Goal: Task Accomplishment & Management: Manage account settings

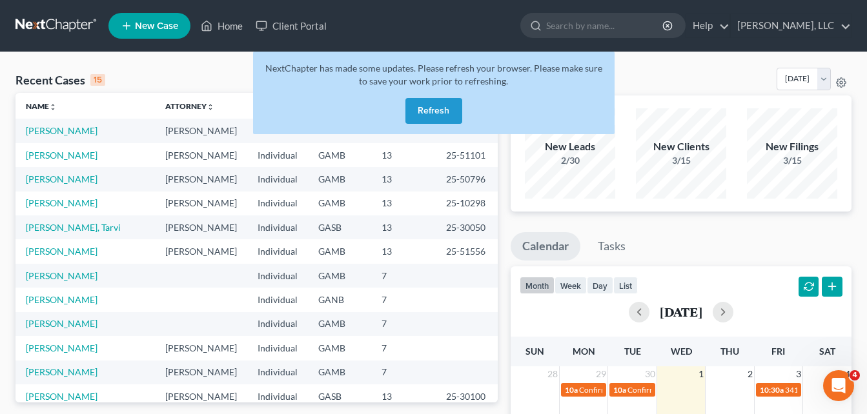
click at [421, 110] on button "Refresh" at bounding box center [433, 111] width 57 height 26
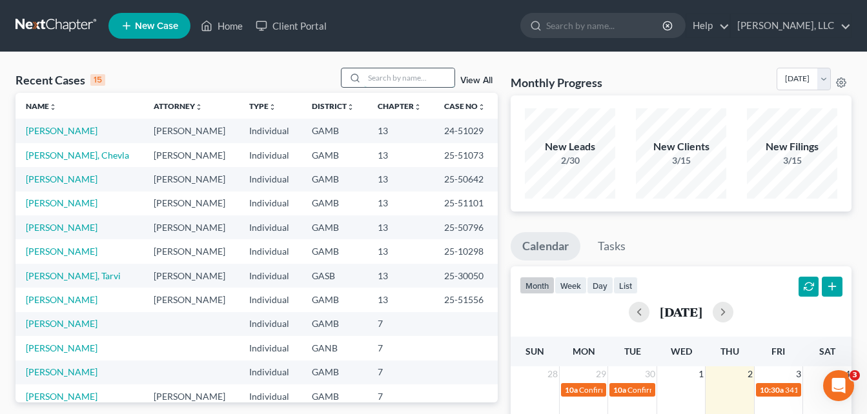
click at [376, 81] on input "search" at bounding box center [409, 77] width 90 height 19
type input "[PERSON_NAME]"
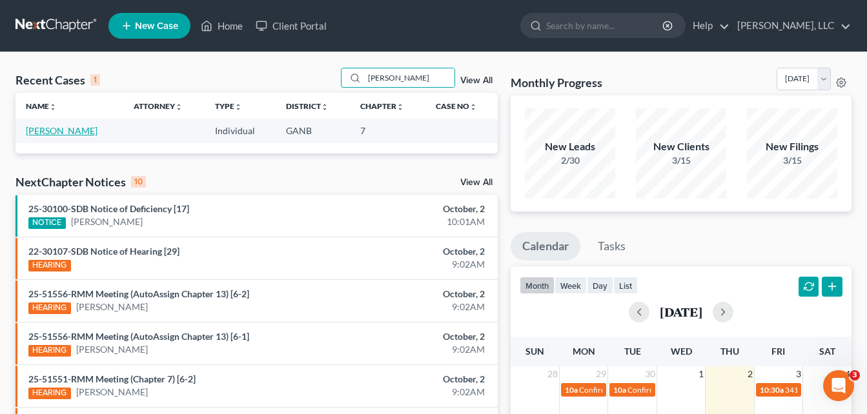
click at [62, 130] on link "[PERSON_NAME]" at bounding box center [62, 130] width 72 height 11
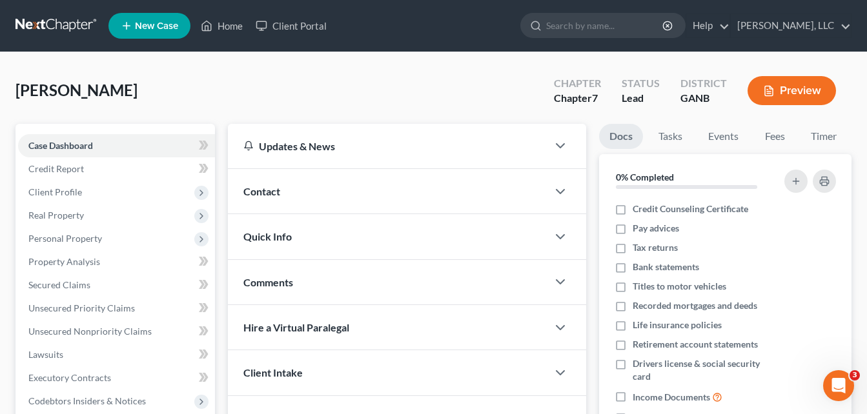
click at [259, 194] on span "Contact" at bounding box center [261, 191] width 37 height 12
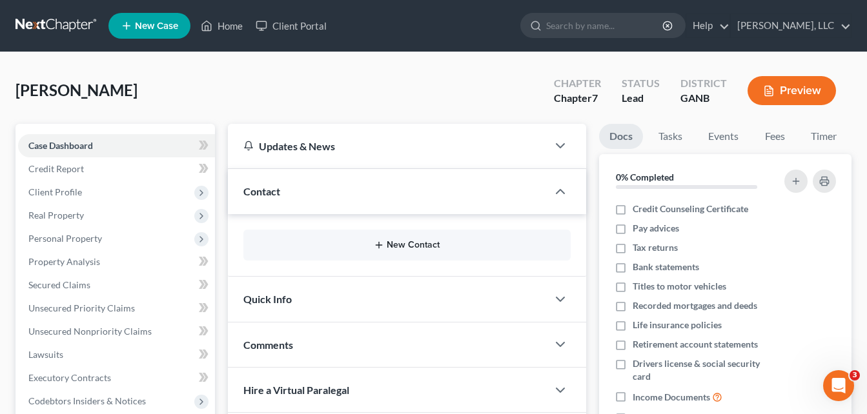
click at [396, 248] on button "New Contact" at bounding box center [407, 245] width 306 height 10
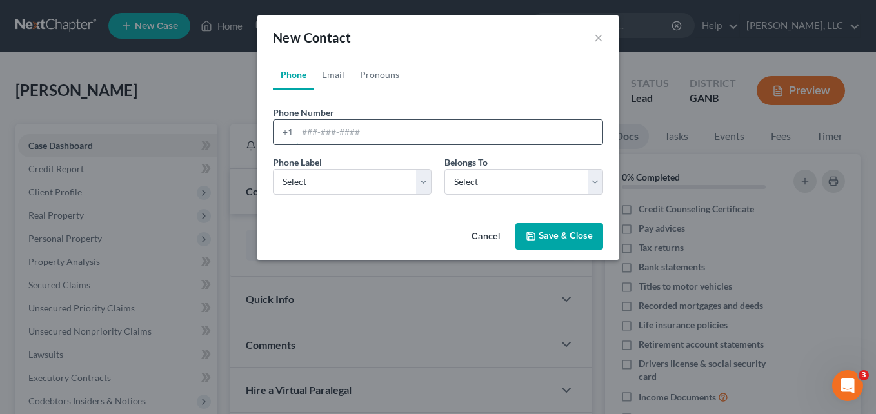
click at [370, 132] on input "tel" at bounding box center [449, 132] width 305 height 25
click at [358, 128] on input "tel" at bounding box center [449, 132] width 305 height 25
type input "4049608627"
click at [356, 187] on select "Select Mobile Home Work Other" at bounding box center [352, 182] width 159 height 26
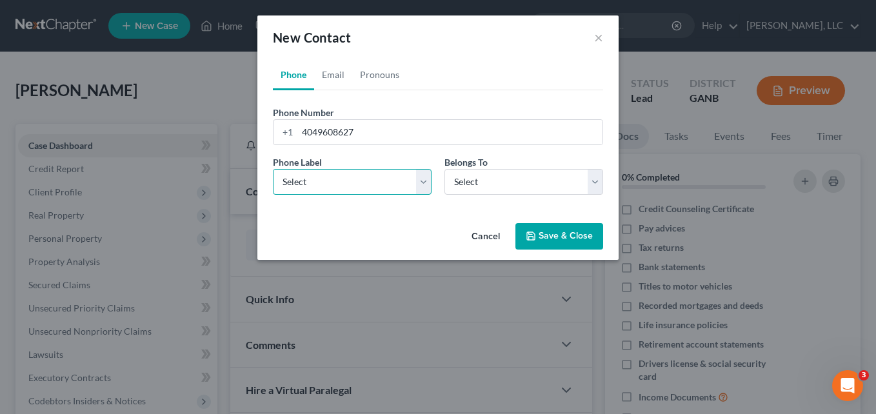
select select "0"
click at [273, 169] on select "Select Mobile Home Work Other" at bounding box center [352, 182] width 159 height 26
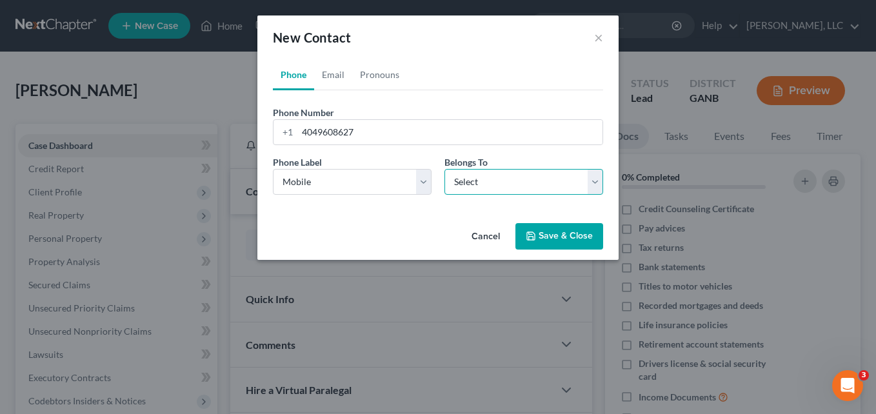
click at [484, 181] on select "Select Client Other" at bounding box center [524, 182] width 159 height 26
select select "0"
click at [445, 169] on select "Select Client Other" at bounding box center [524, 182] width 159 height 26
select select "0"
click at [335, 83] on link "Email" at bounding box center [333, 74] width 38 height 31
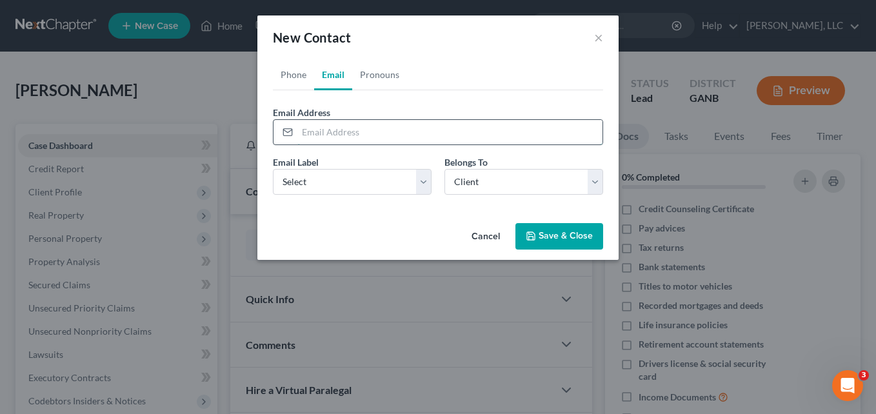
click at [334, 136] on input "email" at bounding box center [449, 132] width 305 height 25
type input "[EMAIL_ADDRESS][DOMAIN_NAME]"
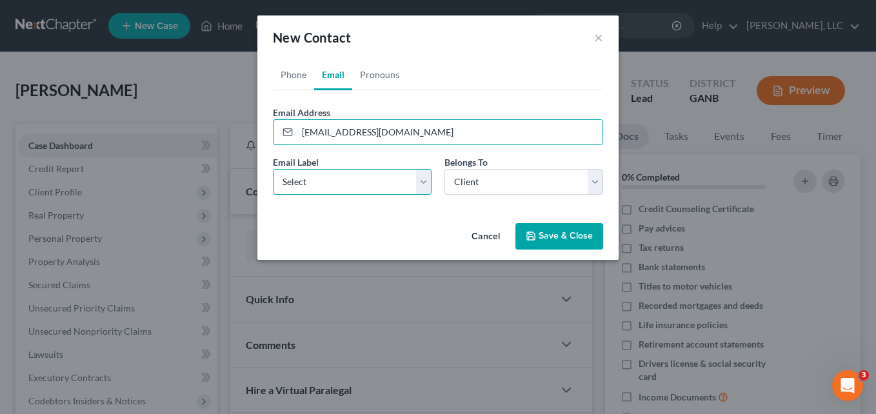
click at [328, 184] on select "Select Home Work Other" at bounding box center [352, 182] width 159 height 26
select select "0"
click at [273, 169] on select "Select Home Work Other" at bounding box center [352, 182] width 159 height 26
click at [372, 73] on link "Pronouns" at bounding box center [379, 74] width 55 height 31
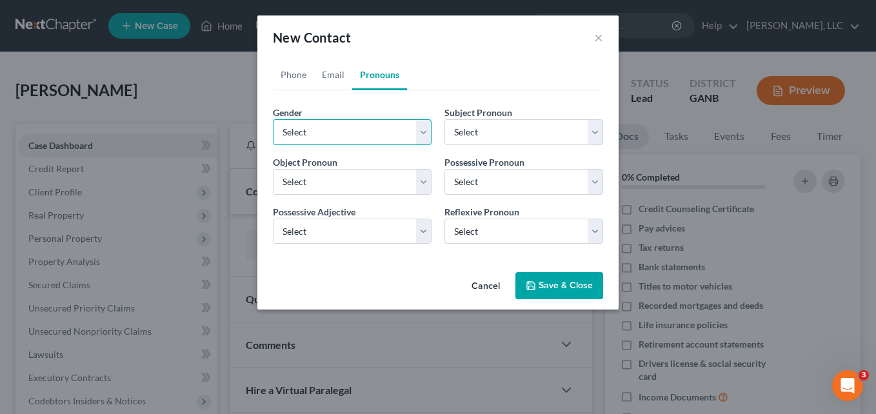
click at [337, 128] on select "Select [DEMOGRAPHIC_DATA] [DEMOGRAPHIC_DATA] [DEMOGRAPHIC_DATA] More Than One P…" at bounding box center [352, 132] width 159 height 26
select select "1"
click at [273, 119] on select "Select [DEMOGRAPHIC_DATA] [DEMOGRAPHIC_DATA] [DEMOGRAPHIC_DATA] More Than One P…" at bounding box center [352, 132] width 159 height 26
select select "1"
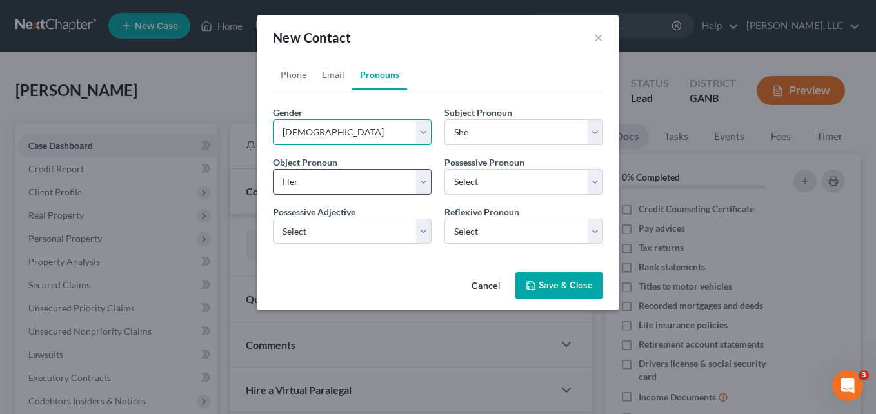
select select "1"
click at [556, 287] on button "Save & Close" at bounding box center [560, 285] width 88 height 27
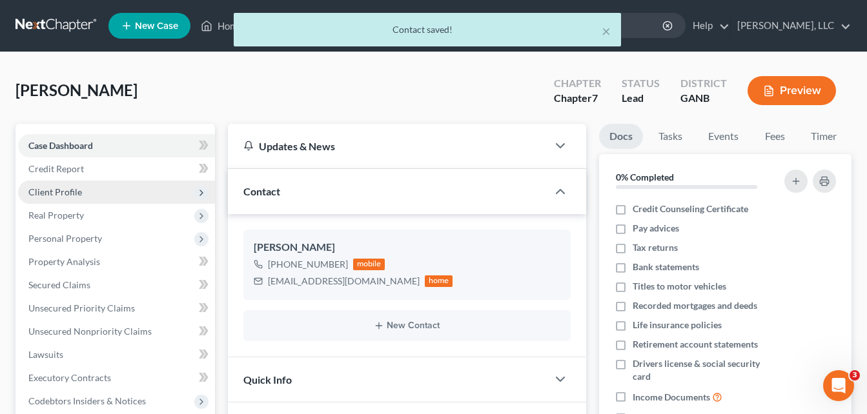
click at [50, 189] on span "Client Profile" at bounding box center [55, 191] width 54 height 11
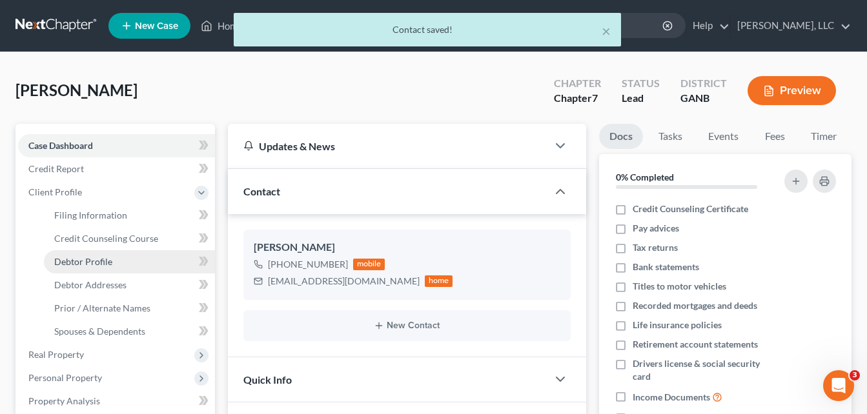
click at [69, 265] on span "Debtor Profile" at bounding box center [83, 261] width 58 height 11
select select "0"
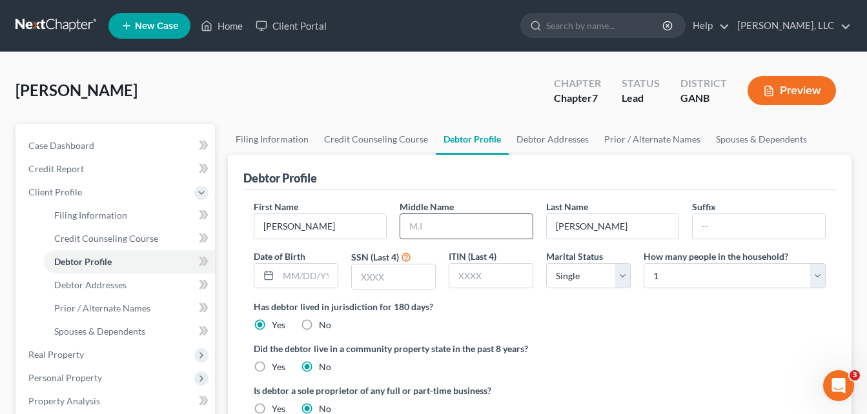
click at [455, 223] on input "text" at bounding box center [466, 226] width 132 height 25
type input "Octavier"
click at [299, 282] on input "text" at bounding box center [307, 276] width 59 height 25
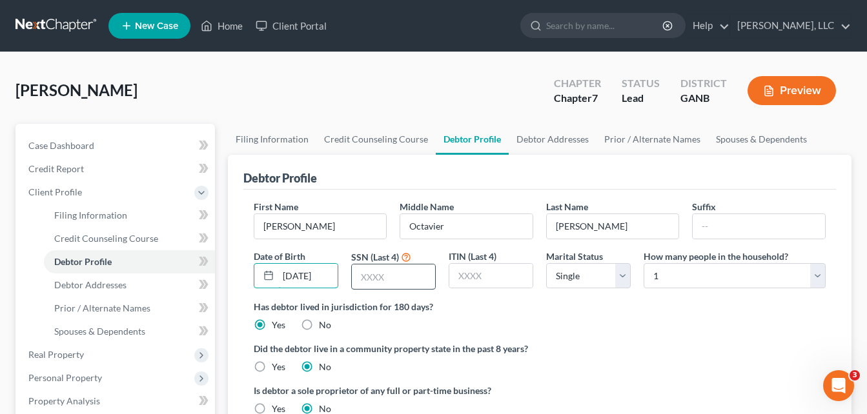
type input "[DATE]"
click at [399, 283] on input "text" at bounding box center [393, 277] width 83 height 25
type input "4554"
click at [539, 137] on link "Debtor Addresses" at bounding box center [552, 139] width 88 height 31
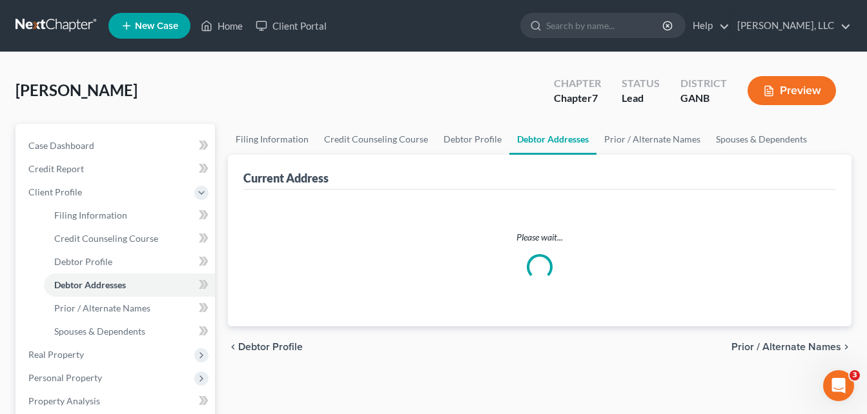
select select "0"
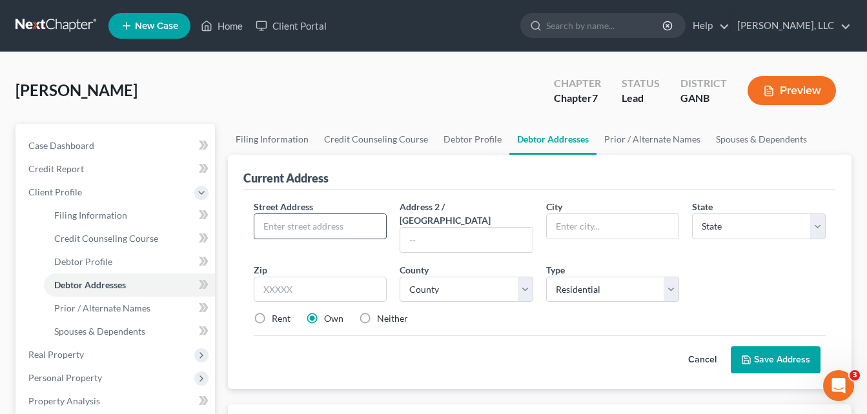
click at [319, 221] on input "text" at bounding box center [320, 226] width 132 height 25
type input "[STREET_ADDRESS][PERSON_NAME]"
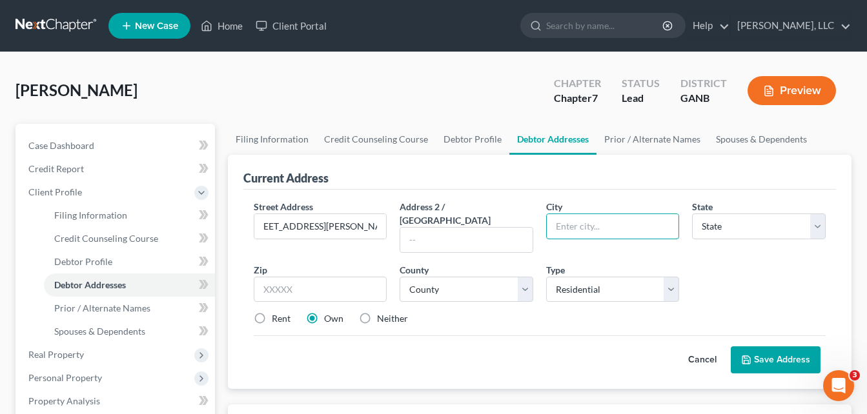
scroll to position [0, 0]
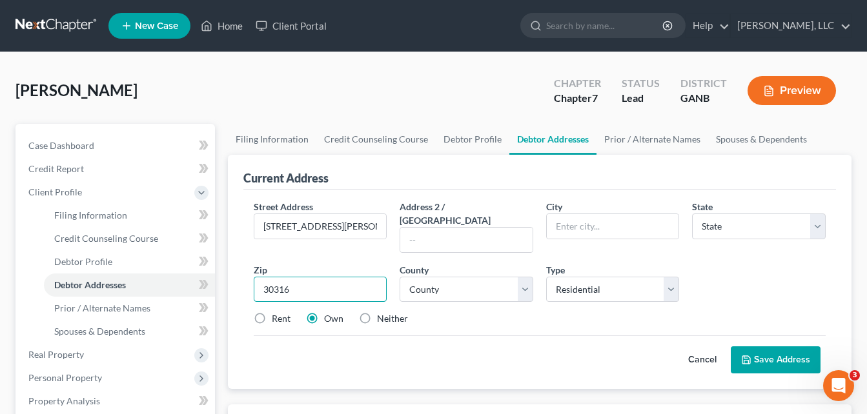
type input "30316"
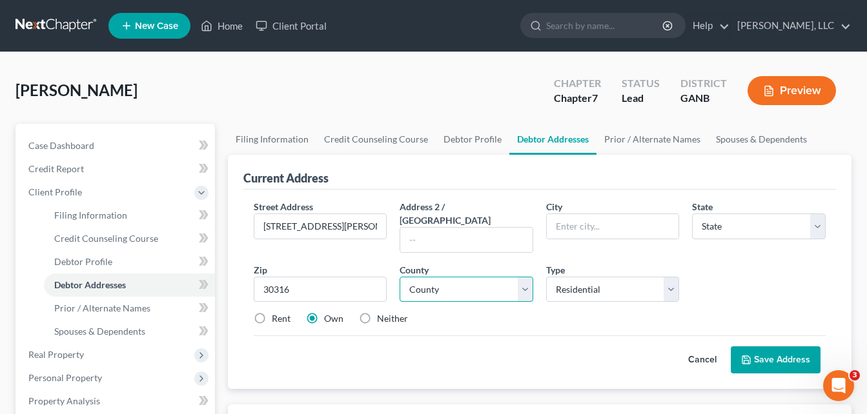
type input "[GEOGRAPHIC_DATA]"
select select "10"
select select "59"
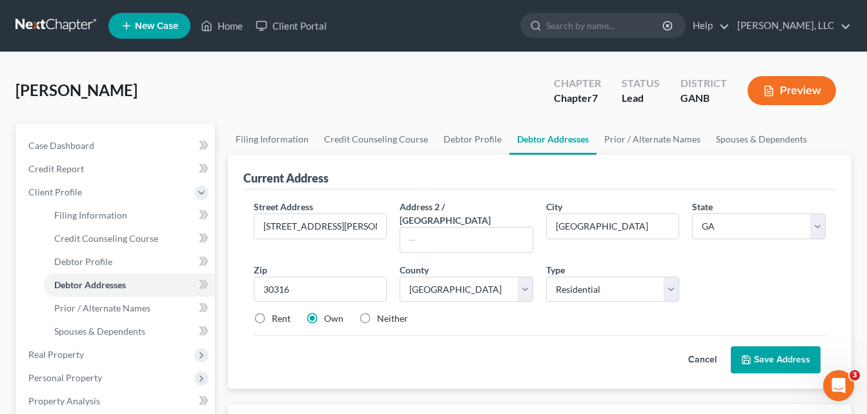
click at [272, 312] on label "Rent" at bounding box center [281, 318] width 19 height 13
click at [277, 312] on input "Rent" at bounding box center [281, 316] width 8 height 8
radio input "true"
click at [770, 356] on button "Save Address" at bounding box center [775, 359] width 90 height 27
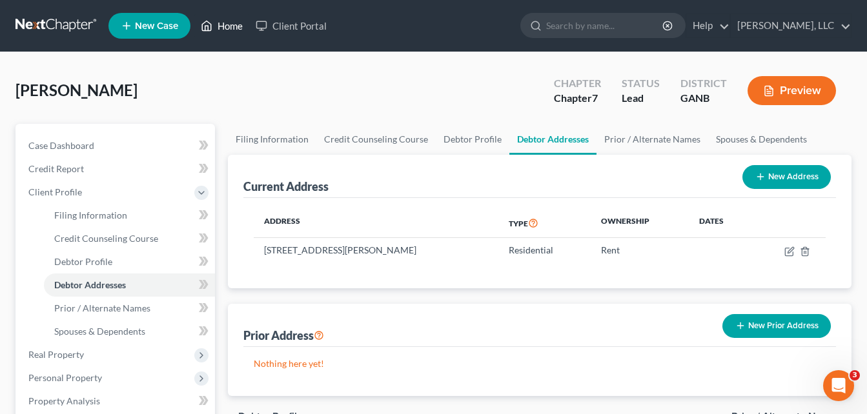
click at [231, 29] on link "Home" at bounding box center [221, 25] width 55 height 23
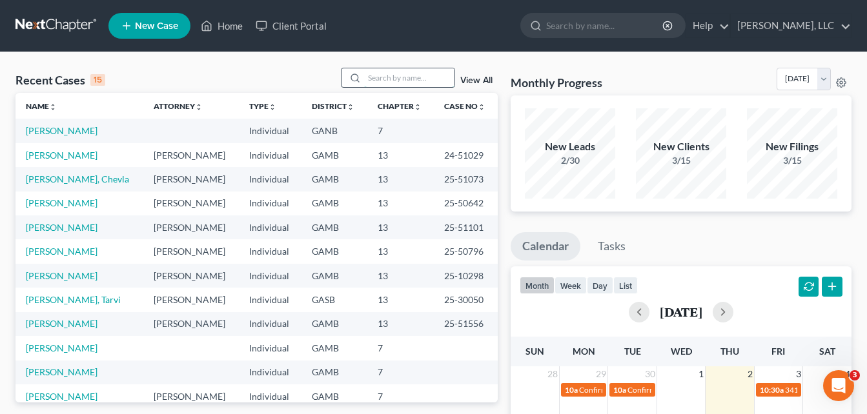
click at [379, 78] on input "search" at bounding box center [409, 77] width 90 height 19
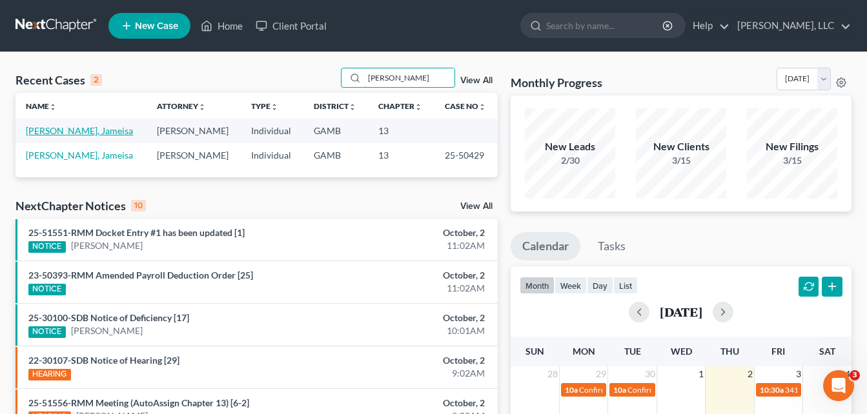
type input "[PERSON_NAME]"
click at [68, 131] on link "[PERSON_NAME], Jameisa" at bounding box center [79, 130] width 107 height 11
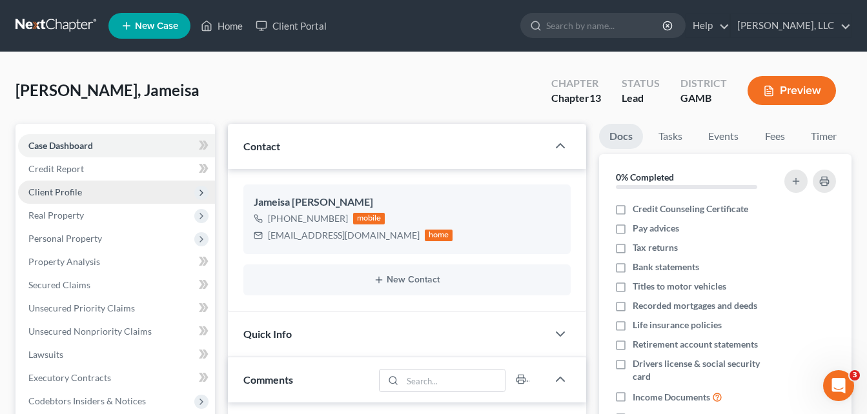
click at [46, 188] on span "Client Profile" at bounding box center [55, 191] width 54 height 11
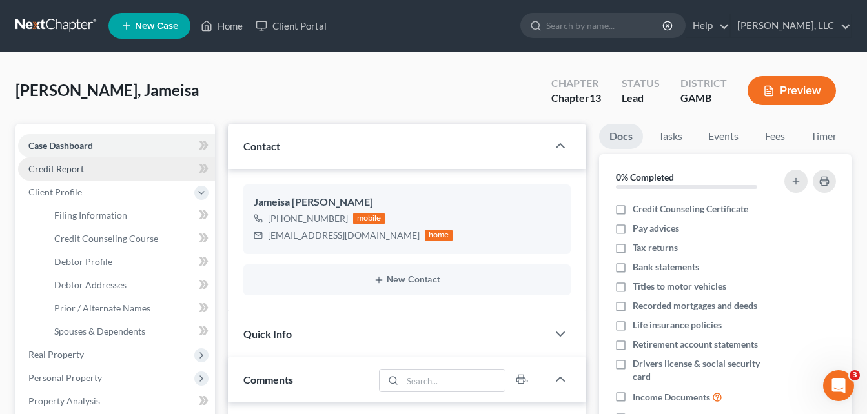
click at [48, 170] on span "Credit Report" at bounding box center [55, 168] width 55 height 11
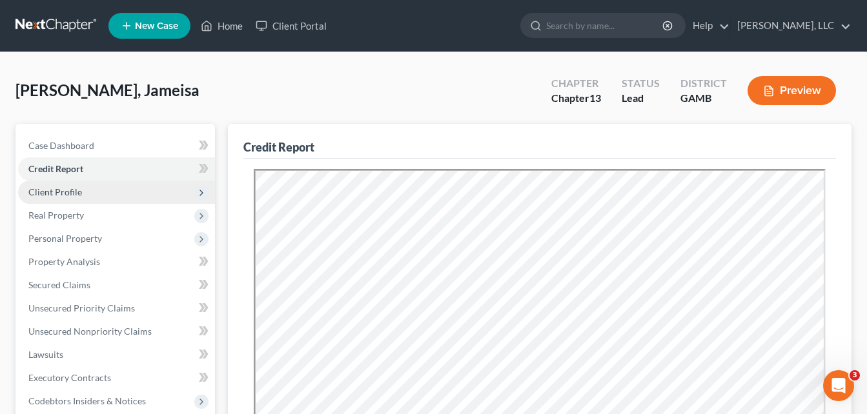
click at [53, 190] on span "Client Profile" at bounding box center [55, 191] width 54 height 11
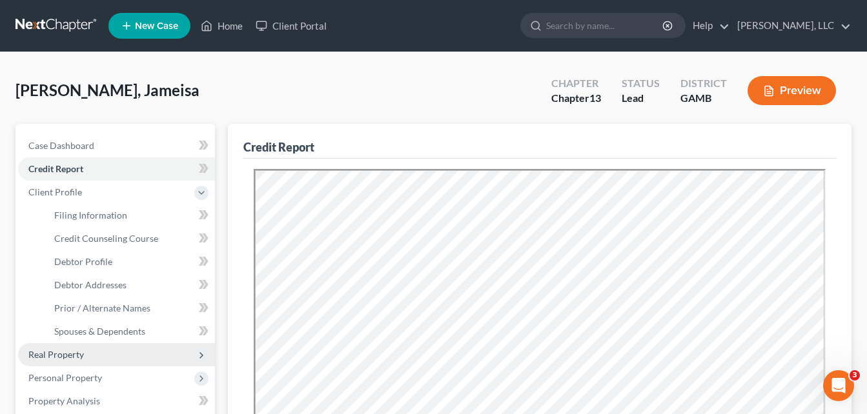
click at [59, 354] on span "Real Property" at bounding box center [55, 354] width 55 height 11
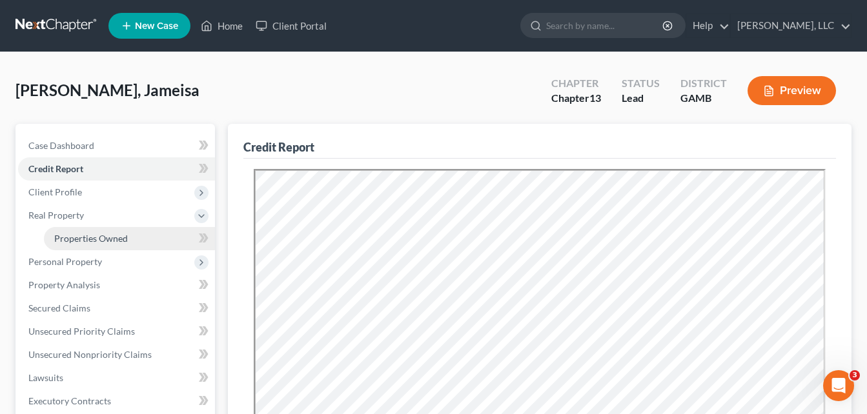
click at [66, 241] on span "Properties Owned" at bounding box center [91, 238] width 74 height 11
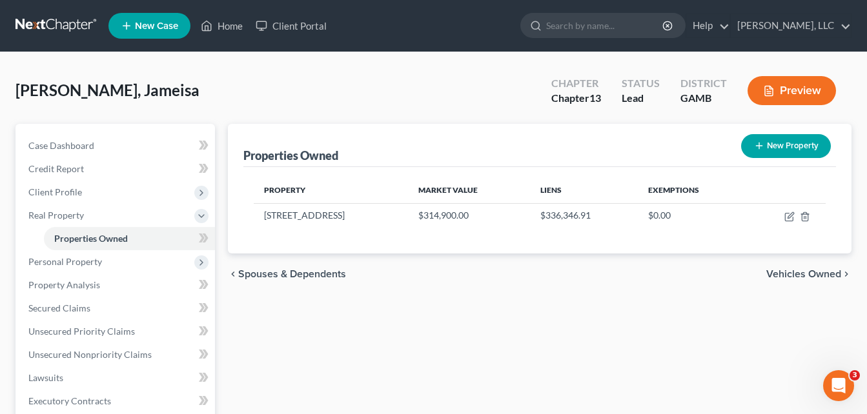
click at [4, 264] on div "[PERSON_NAME], Jameisa Upgraded Chapter Chapter 13 Status Lead District [GEOGRA…" at bounding box center [433, 392] width 867 height 680
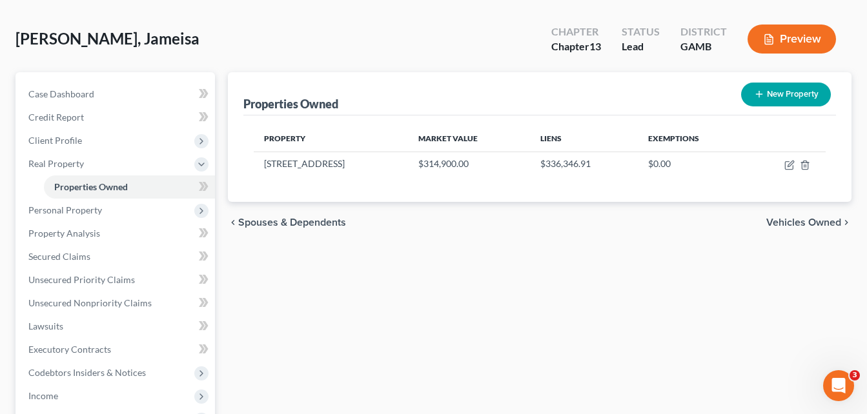
scroll to position [77, 0]
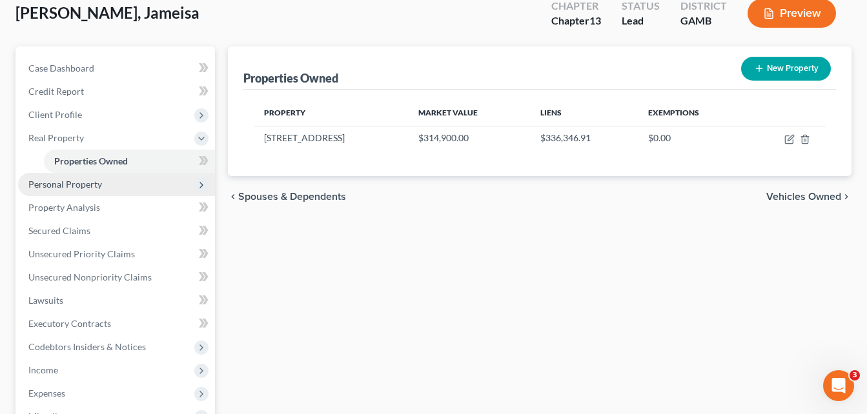
click at [60, 192] on span "Personal Property" at bounding box center [116, 184] width 197 height 23
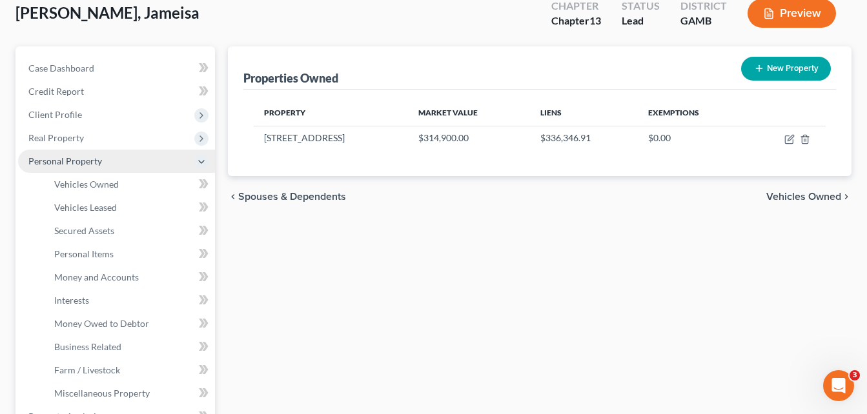
click at [56, 165] on span "Personal Property" at bounding box center [65, 160] width 74 height 11
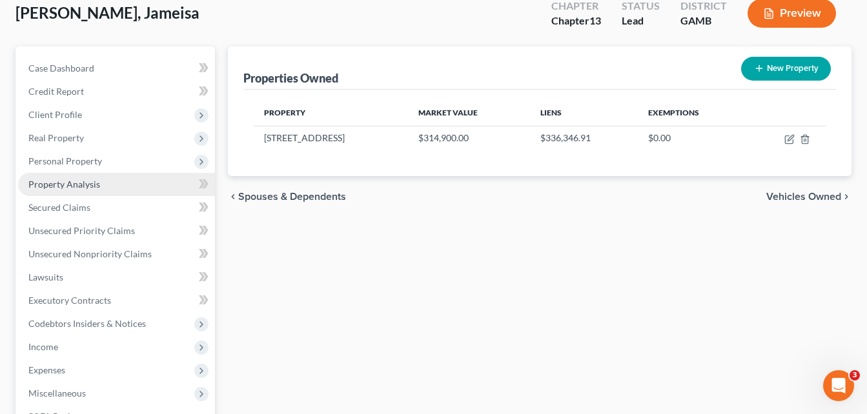
click at [56, 187] on span "Property Analysis" at bounding box center [64, 184] width 72 height 11
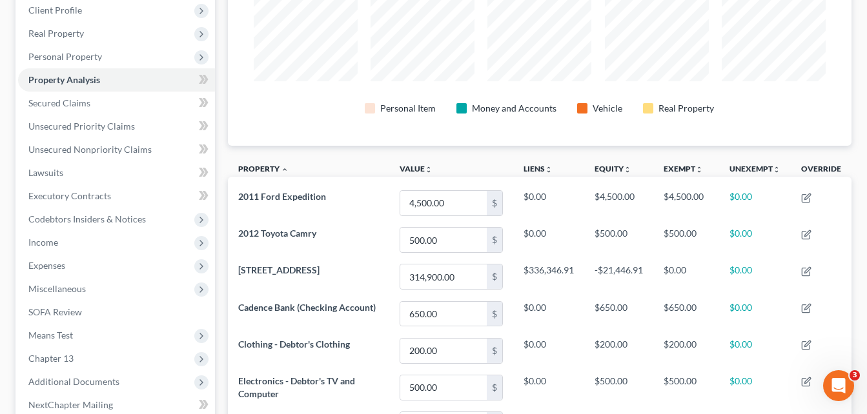
scroll to position [181, 0]
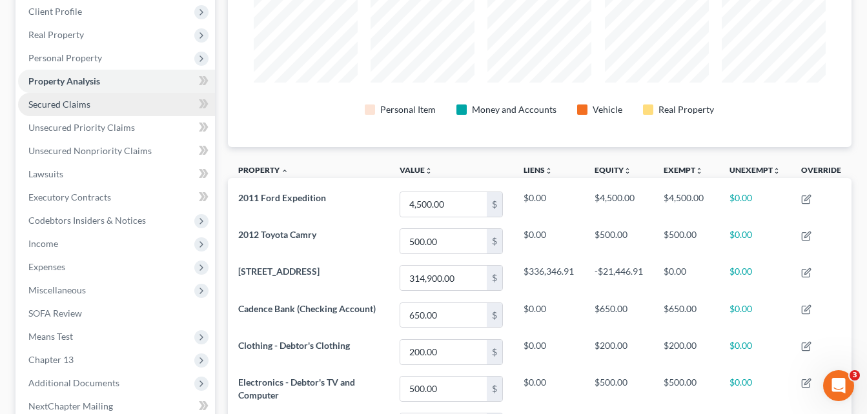
click at [59, 105] on span "Secured Claims" at bounding box center [59, 104] width 62 height 11
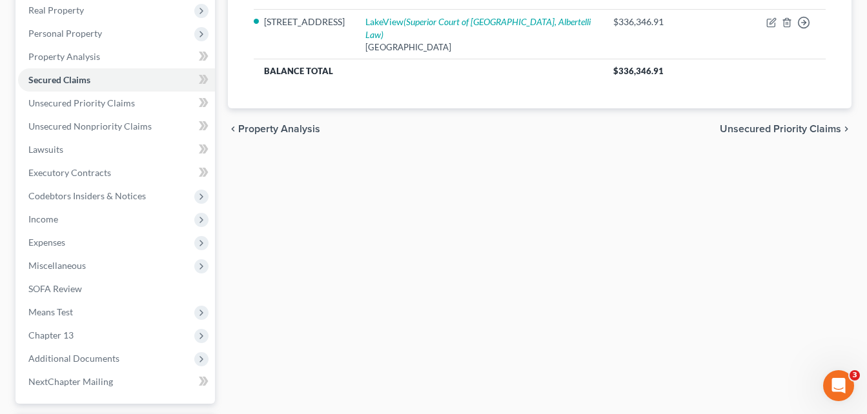
scroll to position [206, 0]
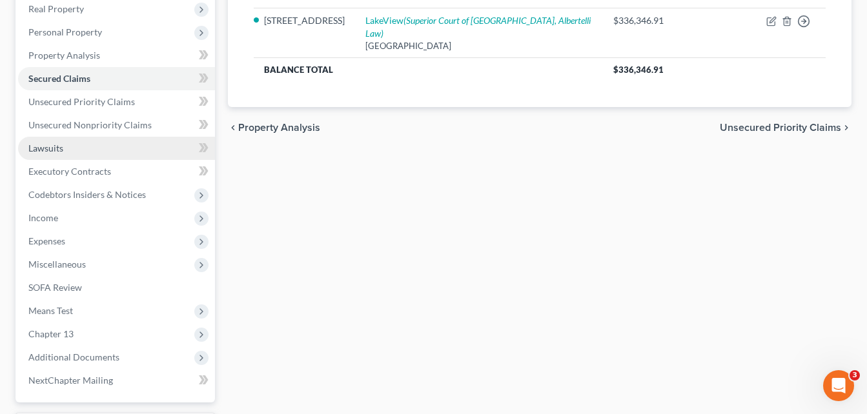
click at [59, 155] on link "Lawsuits" at bounding box center [116, 148] width 197 height 23
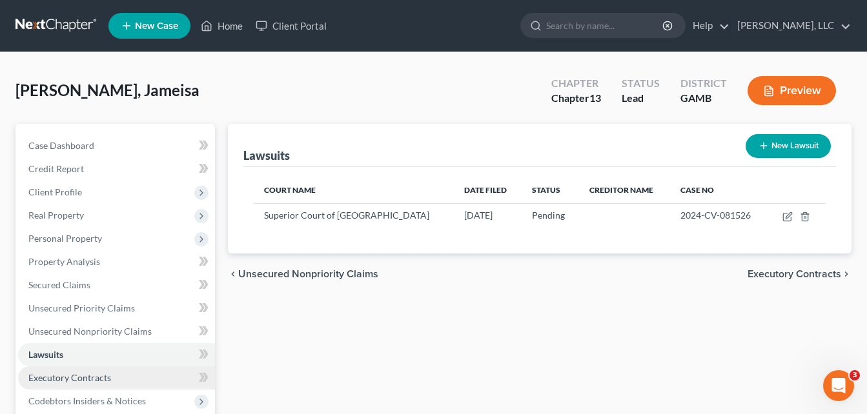
click at [52, 376] on span "Executory Contracts" at bounding box center [69, 377] width 83 height 11
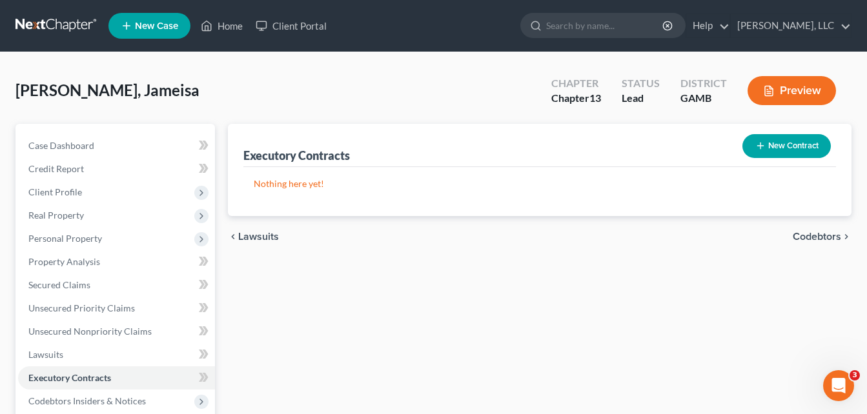
click at [1, 361] on div "[PERSON_NAME], Jameisa Upgraded Chapter Chapter 13 Status Lead District [GEOGRA…" at bounding box center [433, 380] width 867 height 657
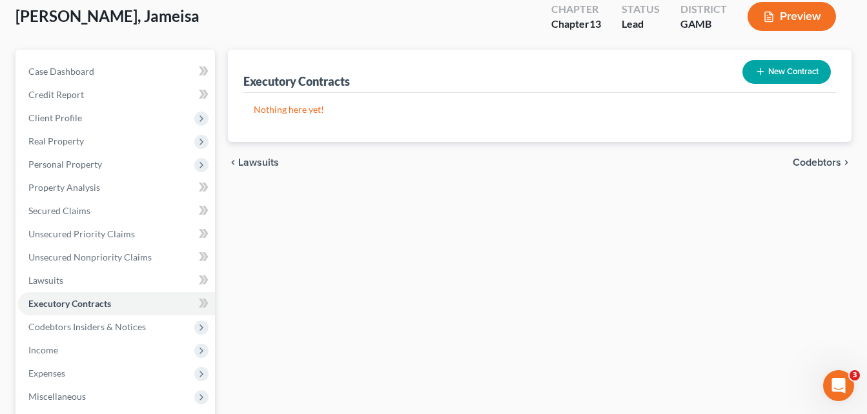
scroll to position [181, 0]
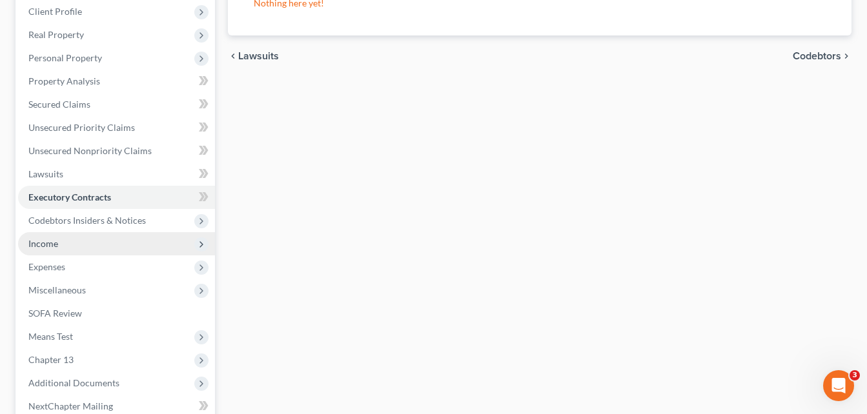
click at [42, 248] on span "Income" at bounding box center [43, 243] width 30 height 11
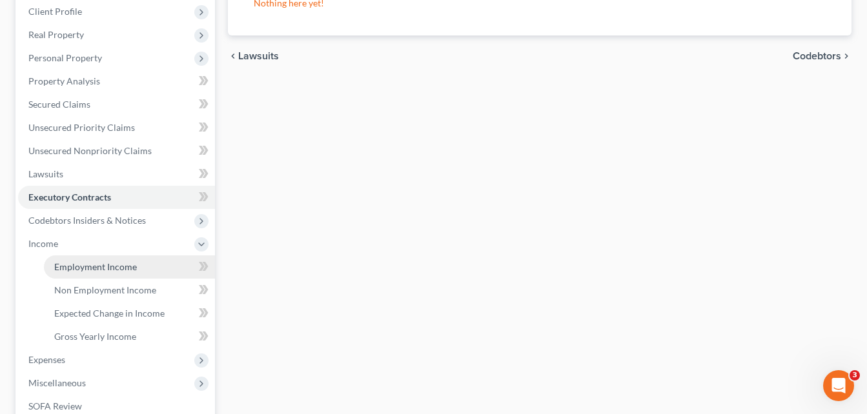
click at [77, 264] on span "Employment Income" at bounding box center [95, 266] width 83 height 11
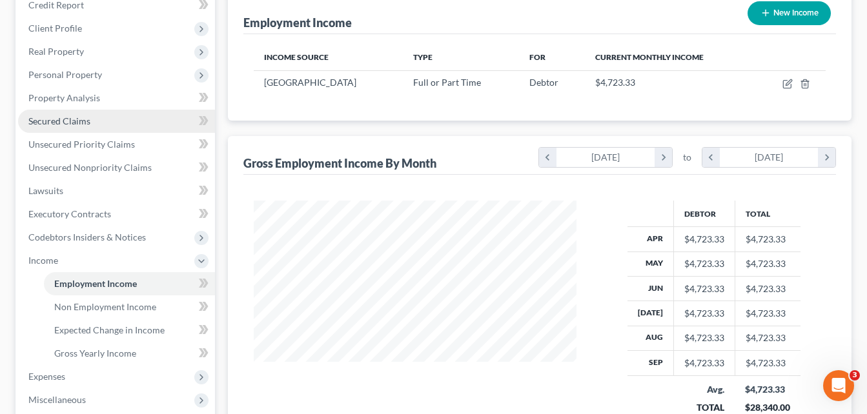
scroll to position [206, 0]
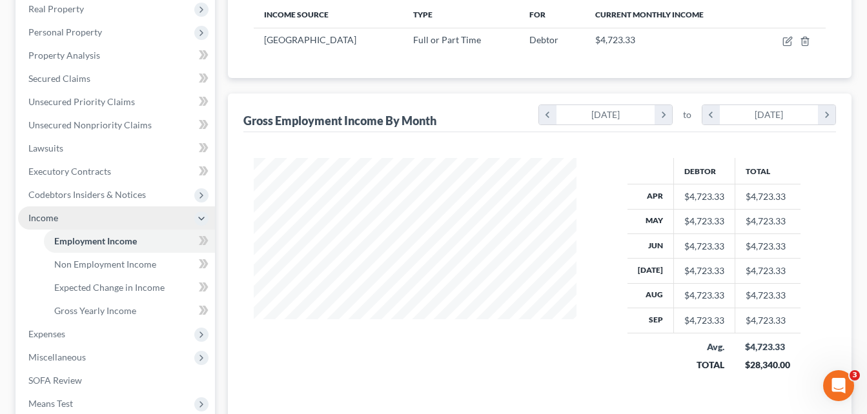
click at [43, 220] on span "Income" at bounding box center [43, 217] width 30 height 11
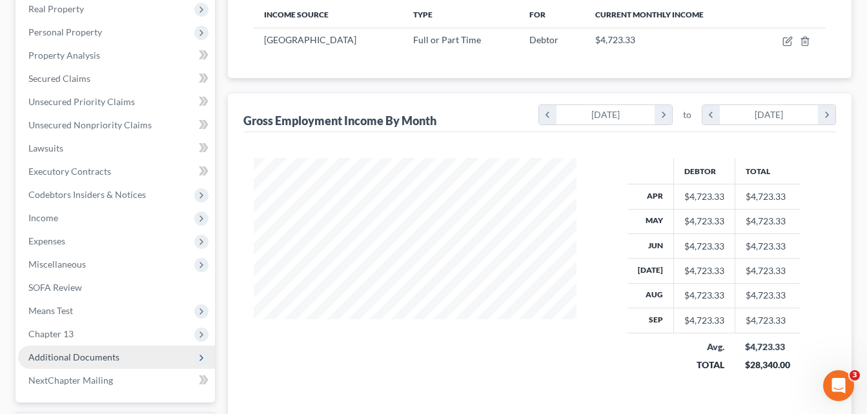
click at [56, 357] on span "Additional Documents" at bounding box center [73, 357] width 91 height 11
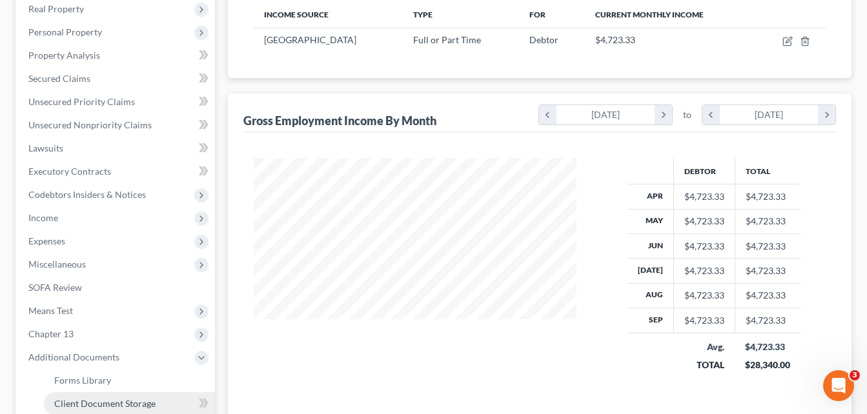
click at [81, 404] on span "Client Document Storage" at bounding box center [104, 403] width 101 height 11
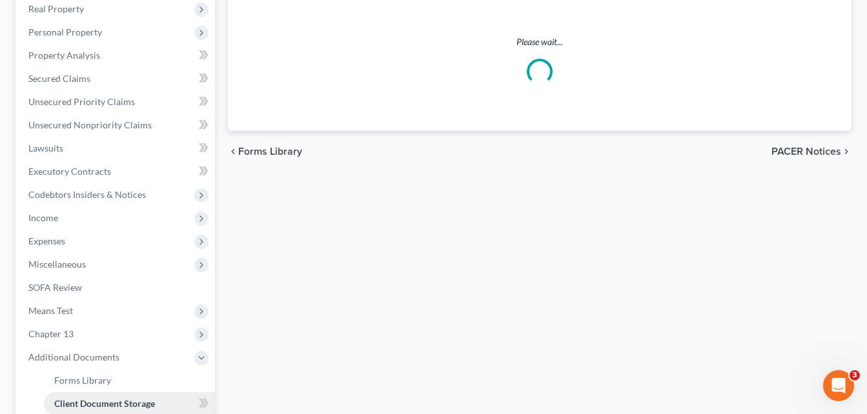
scroll to position [21, 0]
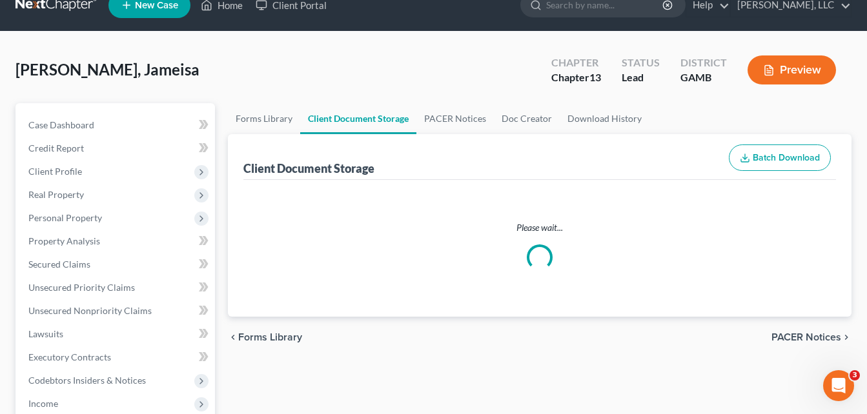
select select "22"
select select "6"
select select "12"
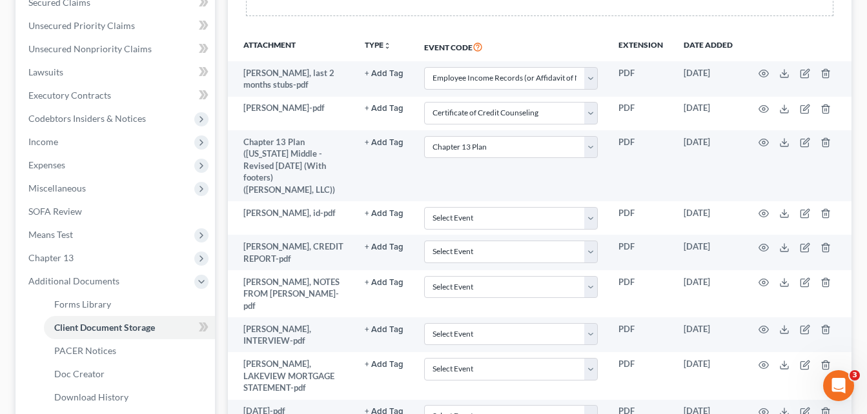
scroll to position [284, 0]
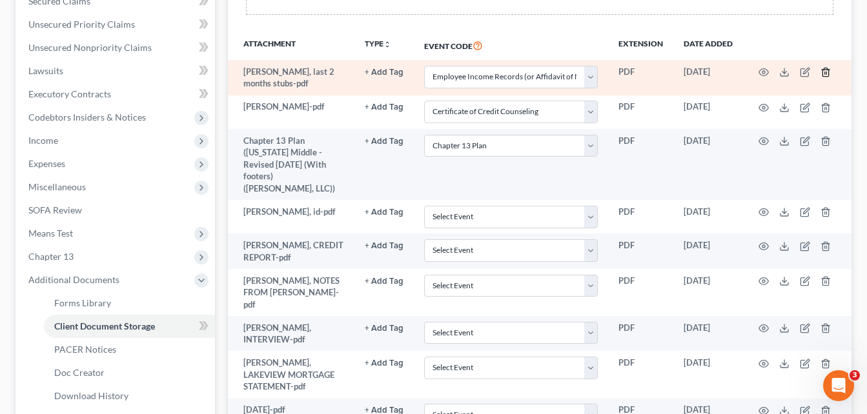
click at [827, 77] on icon "button" at bounding box center [825, 72] width 6 height 8
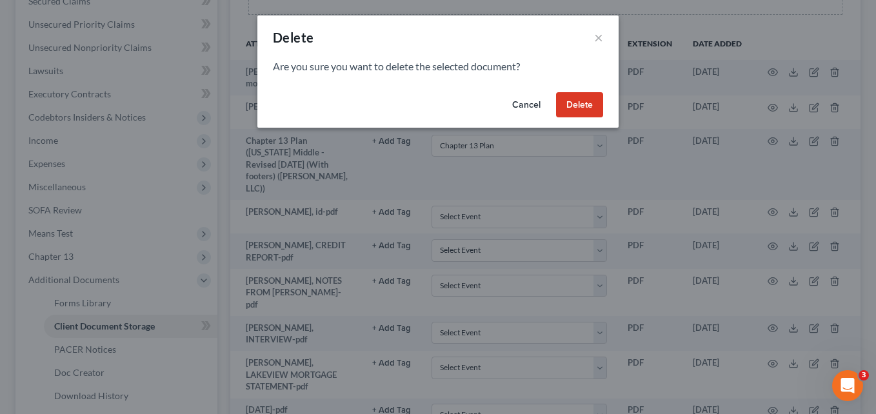
click at [593, 102] on button "Delete" at bounding box center [579, 105] width 47 height 26
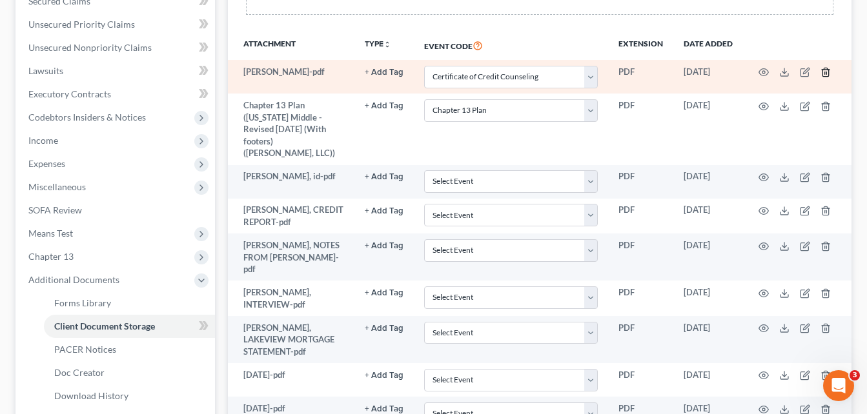
click at [830, 75] on icon "button" at bounding box center [825, 72] width 10 height 10
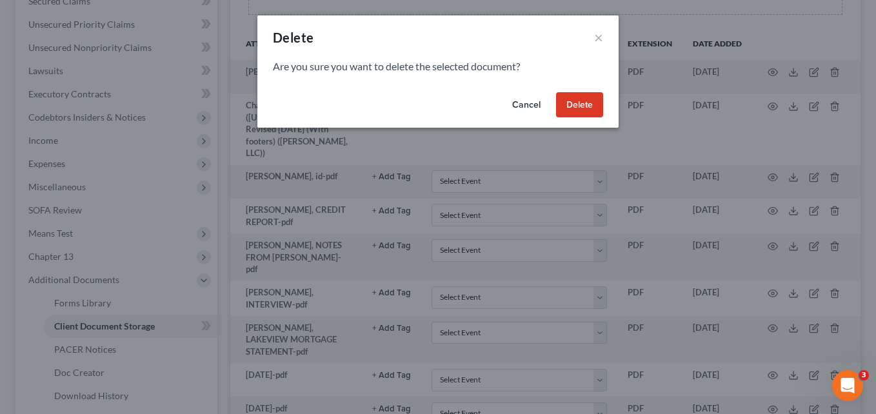
click at [586, 108] on button "Delete" at bounding box center [579, 105] width 47 height 26
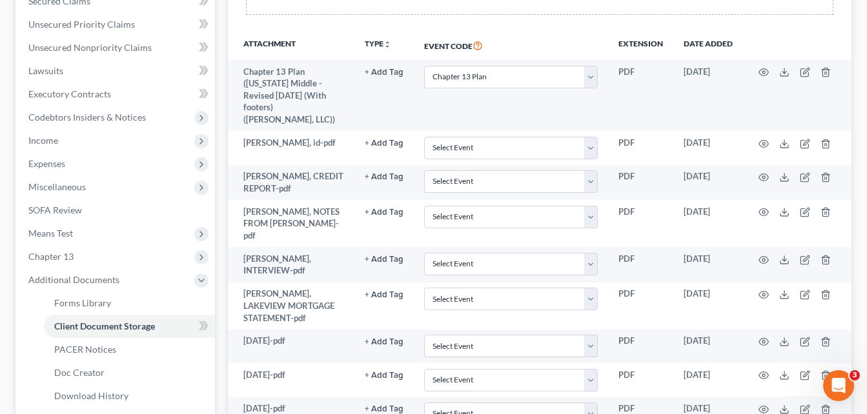
click at [6, 136] on div "[PERSON_NAME], Jameisa Upgraded Chapter Chapter 13 Status Lead District [GEOGRA…" at bounding box center [433, 325] width 867 height 1114
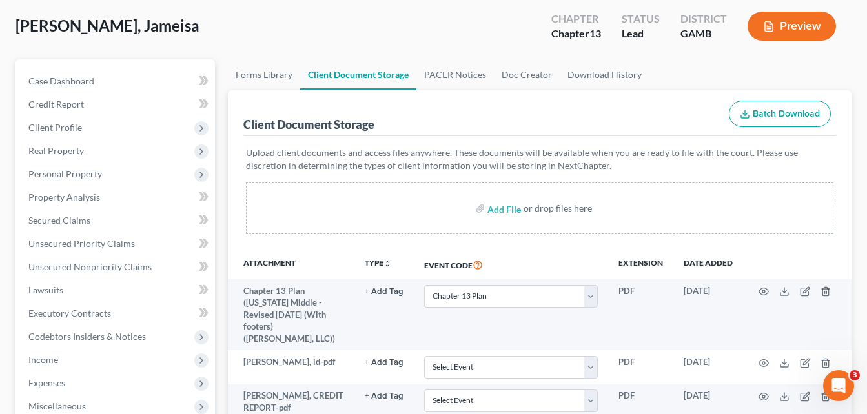
scroll to position [0, 0]
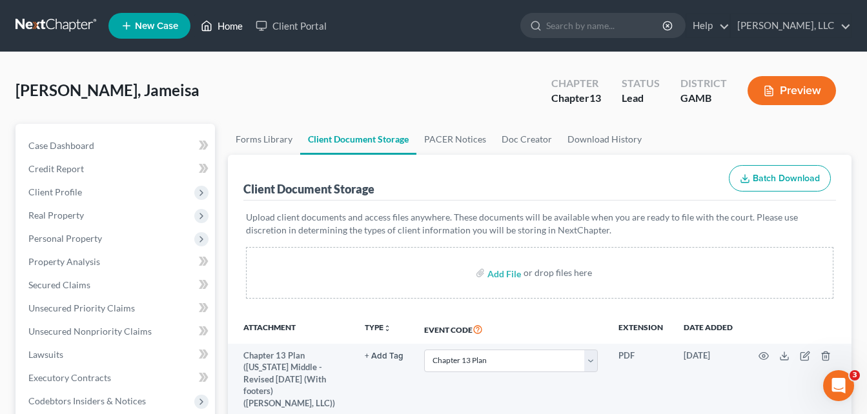
click at [229, 31] on link "Home" at bounding box center [221, 25] width 55 height 23
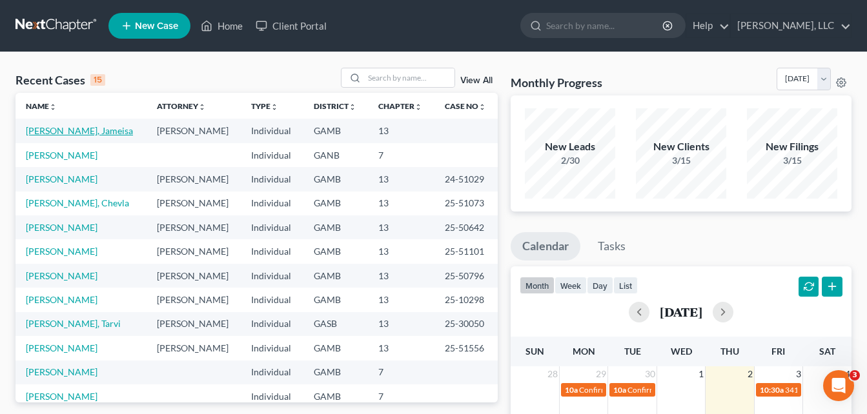
click at [63, 132] on link "[PERSON_NAME], Jameisa" at bounding box center [79, 130] width 107 height 11
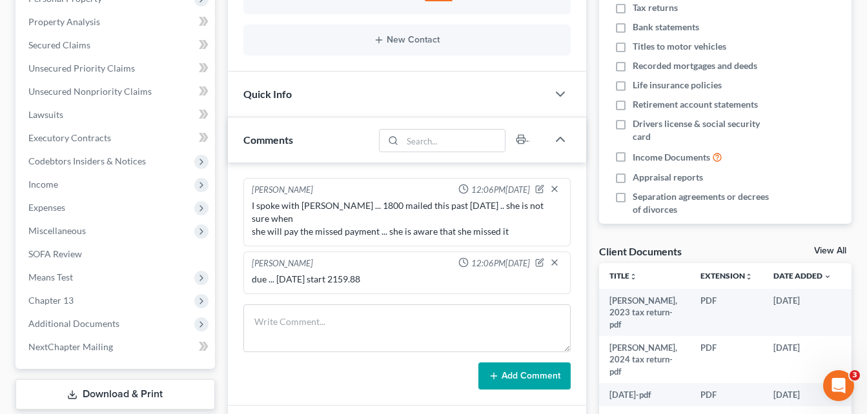
scroll to position [258, 0]
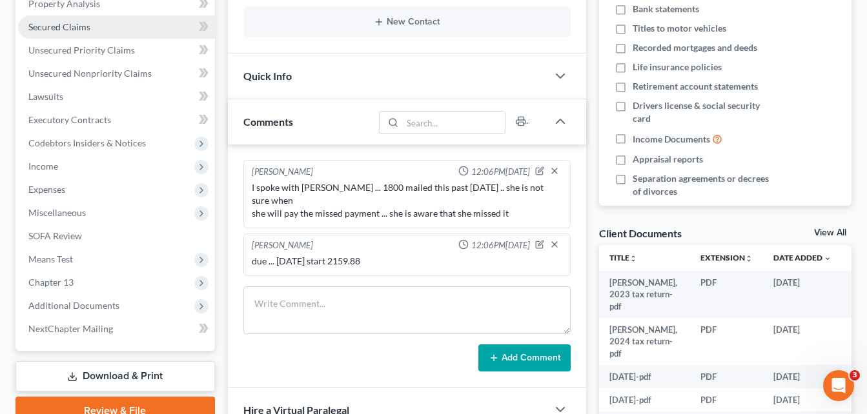
click at [65, 29] on span "Secured Claims" at bounding box center [59, 26] width 62 height 11
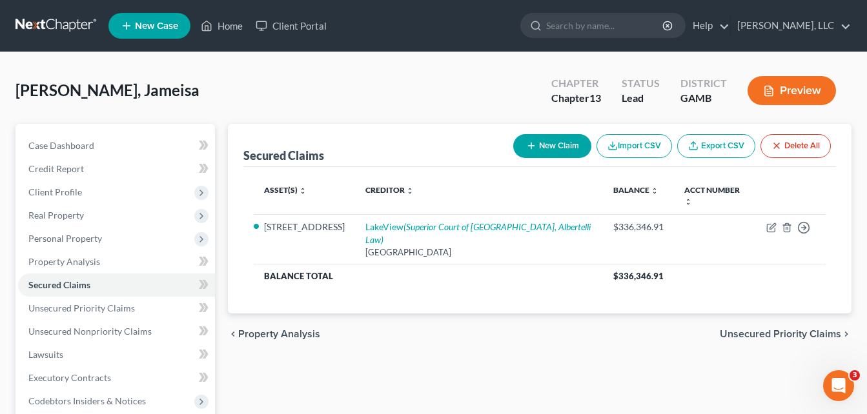
click at [230, 78] on div "[PERSON_NAME], Jameisa Upgraded Chapter Chapter 13 Status Lead District [GEOGRA…" at bounding box center [433, 96] width 836 height 56
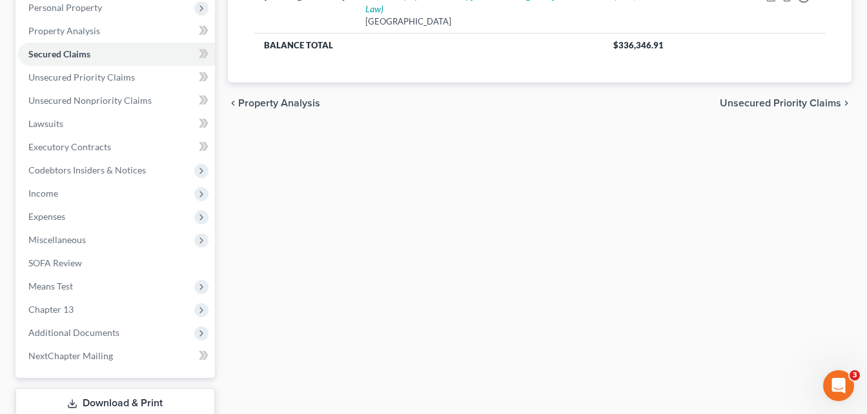
scroll to position [232, 0]
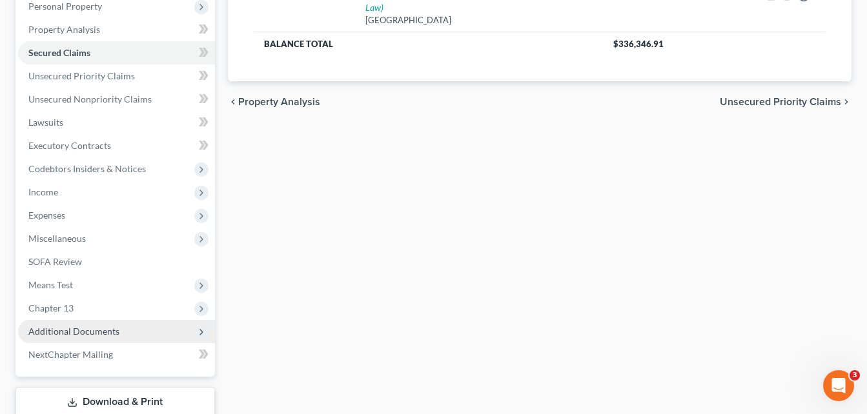
click at [68, 332] on span "Additional Documents" at bounding box center [73, 331] width 91 height 11
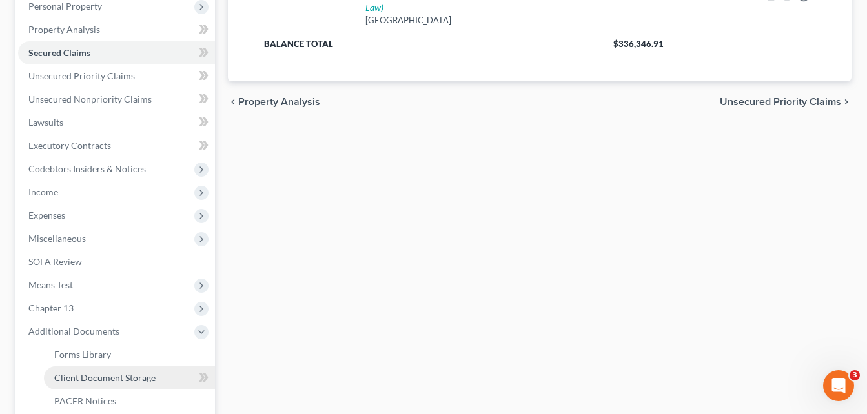
click at [82, 379] on span "Client Document Storage" at bounding box center [104, 377] width 101 height 11
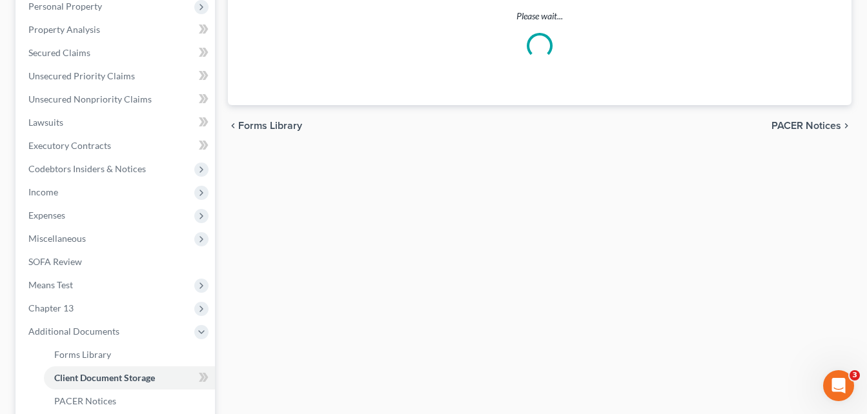
scroll to position [231, 0]
select select "12"
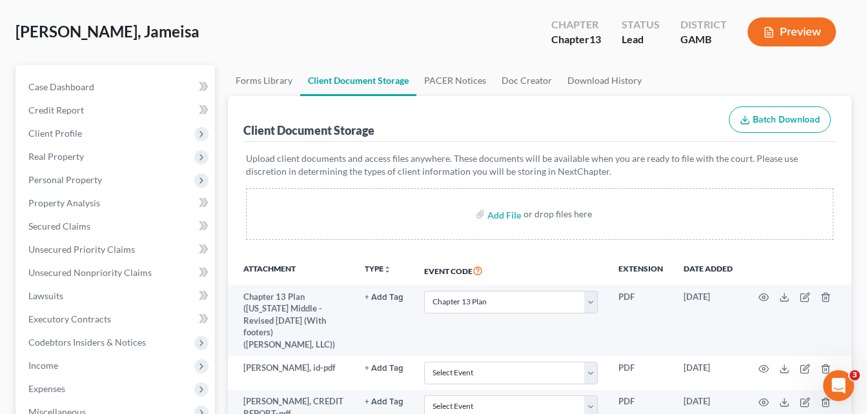
scroll to position [28, 0]
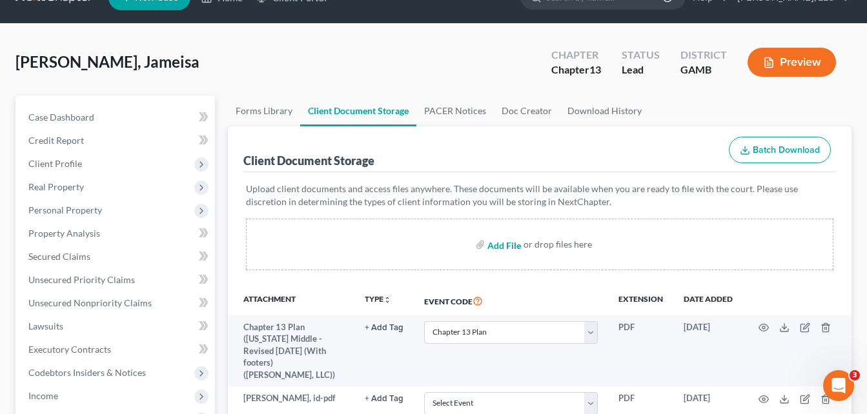
click at [509, 248] on input "file" at bounding box center [502, 244] width 31 height 23
type input "C:\fakepath\[DATE].pdf"
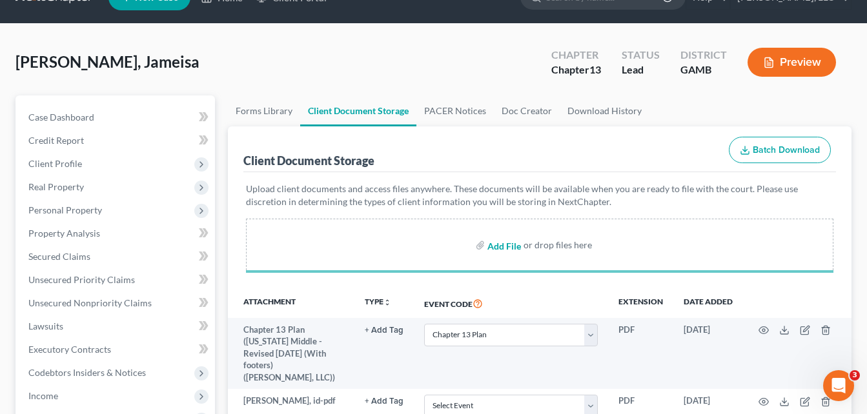
click at [503, 248] on input "file" at bounding box center [502, 245] width 31 height 23
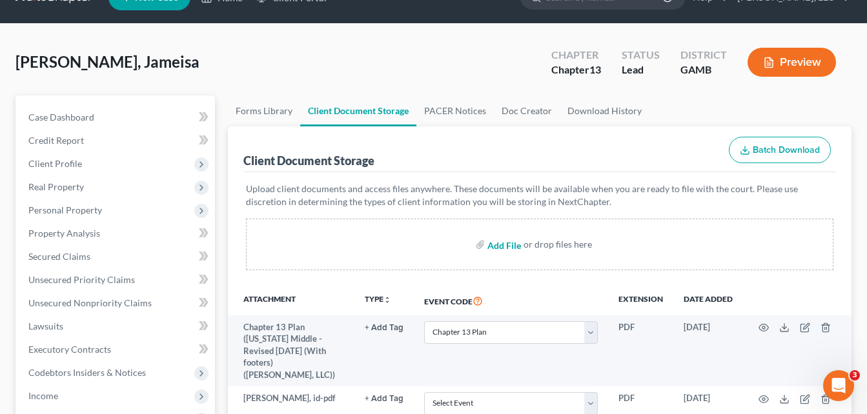
select select "12"
type input "C:\fakepath\[DATE].pdf"
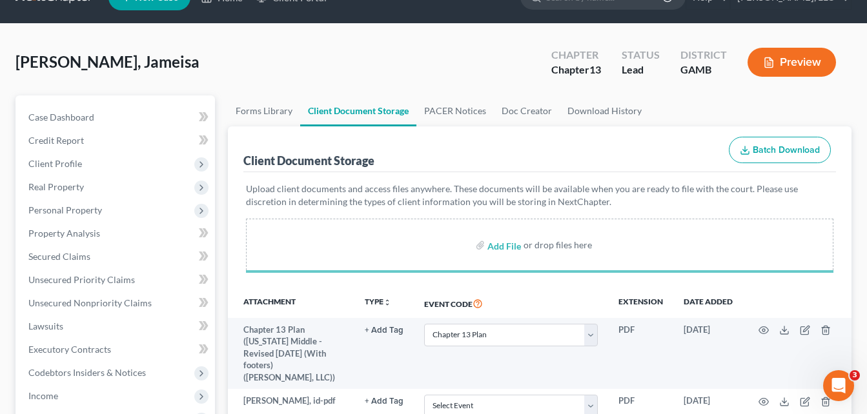
select select "12"
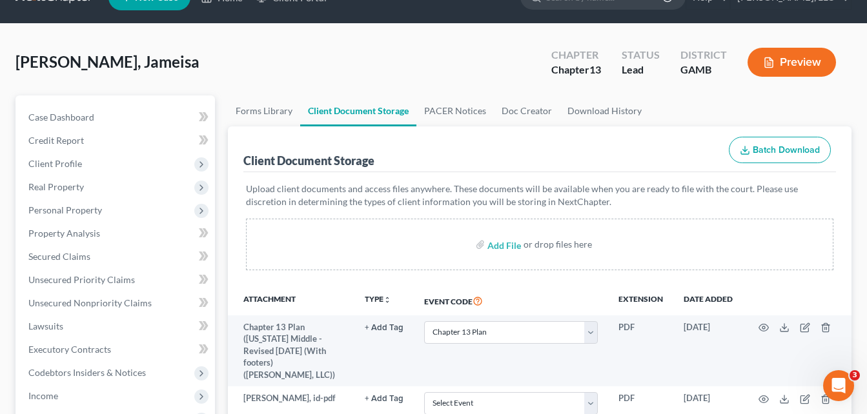
select select "12"
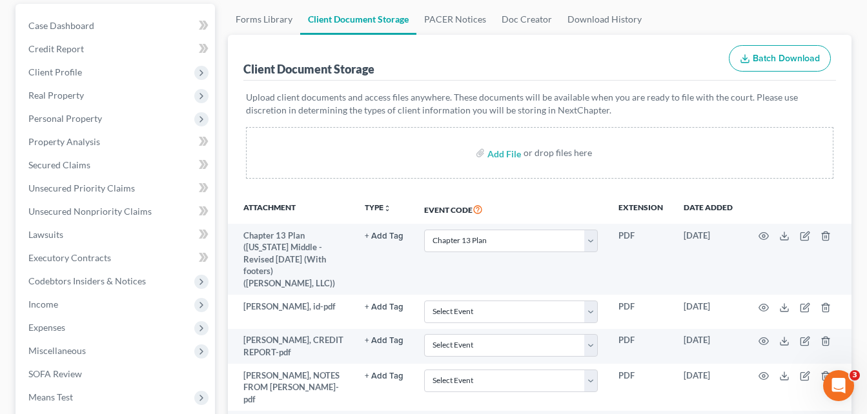
scroll to position [86, 0]
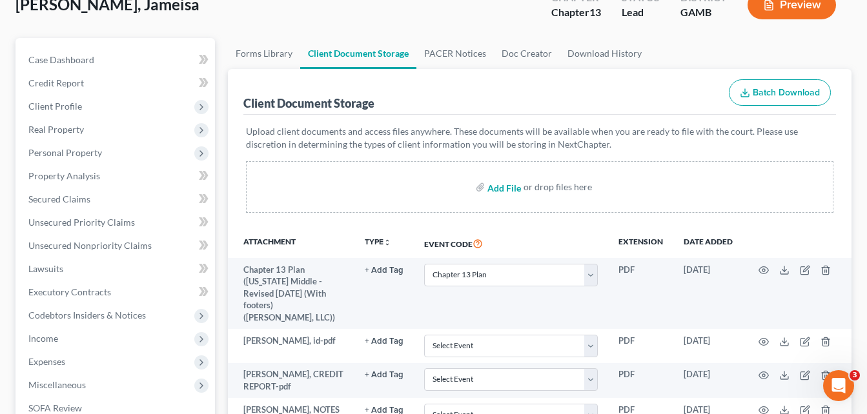
click at [505, 185] on input "file" at bounding box center [502, 186] width 31 height 23
type input "C:\fakepath\[DATE].pdf"
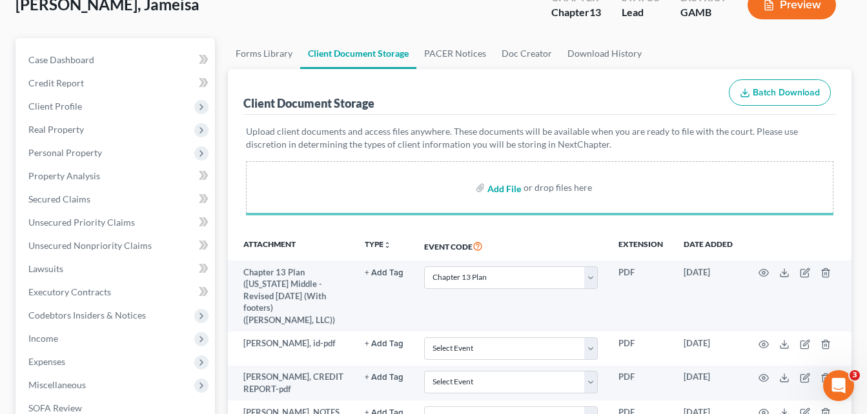
select select "12"
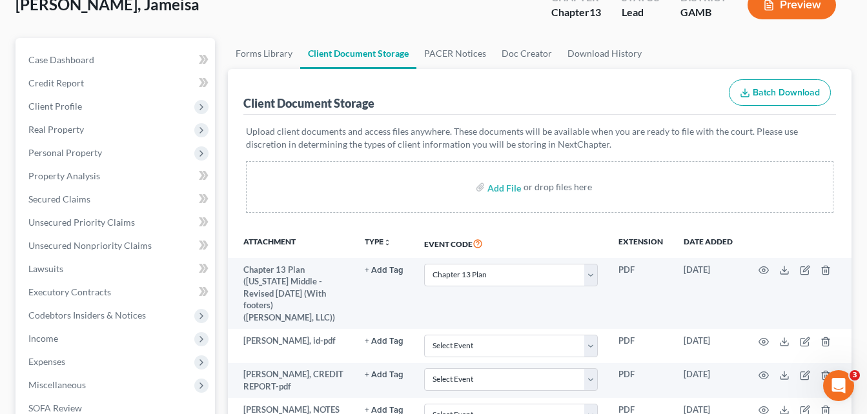
select select "12"
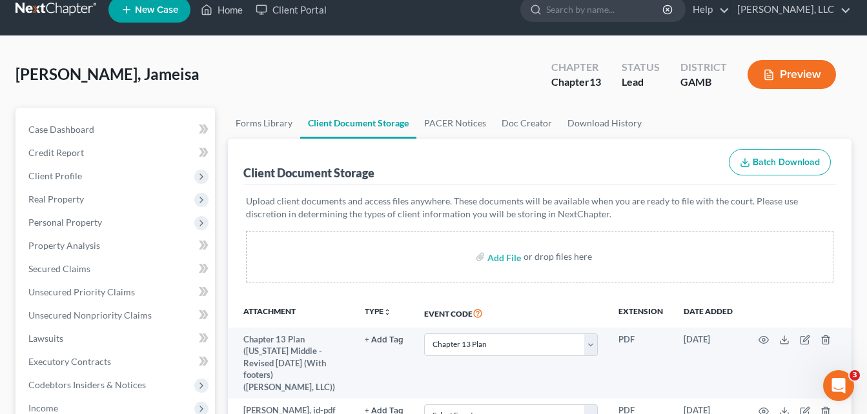
scroll to position [0, 0]
